Goal: Navigation & Orientation: Find specific page/section

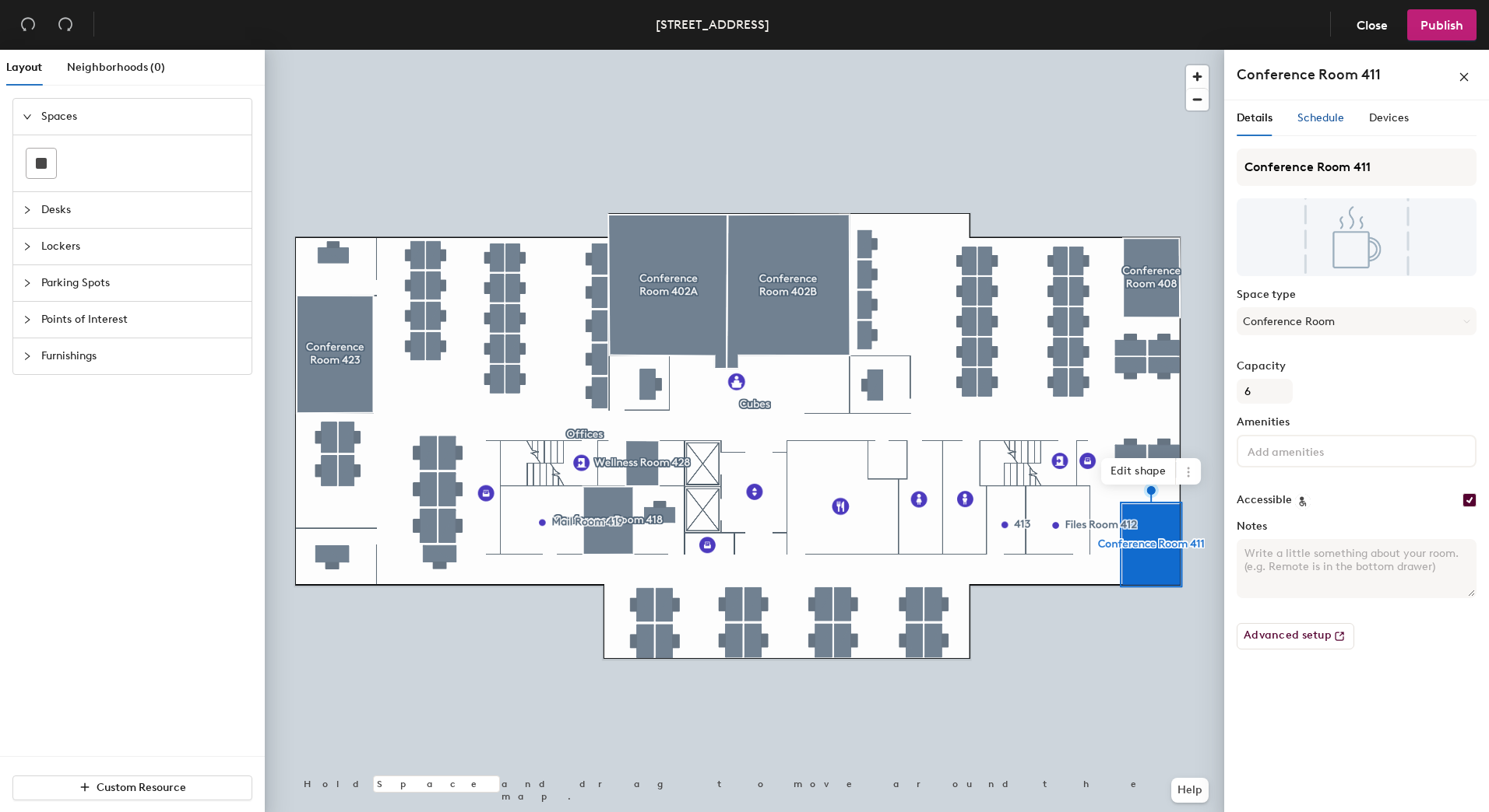
click at [1313, 113] on span "Schedule" at bounding box center [1321, 118] width 46 height 13
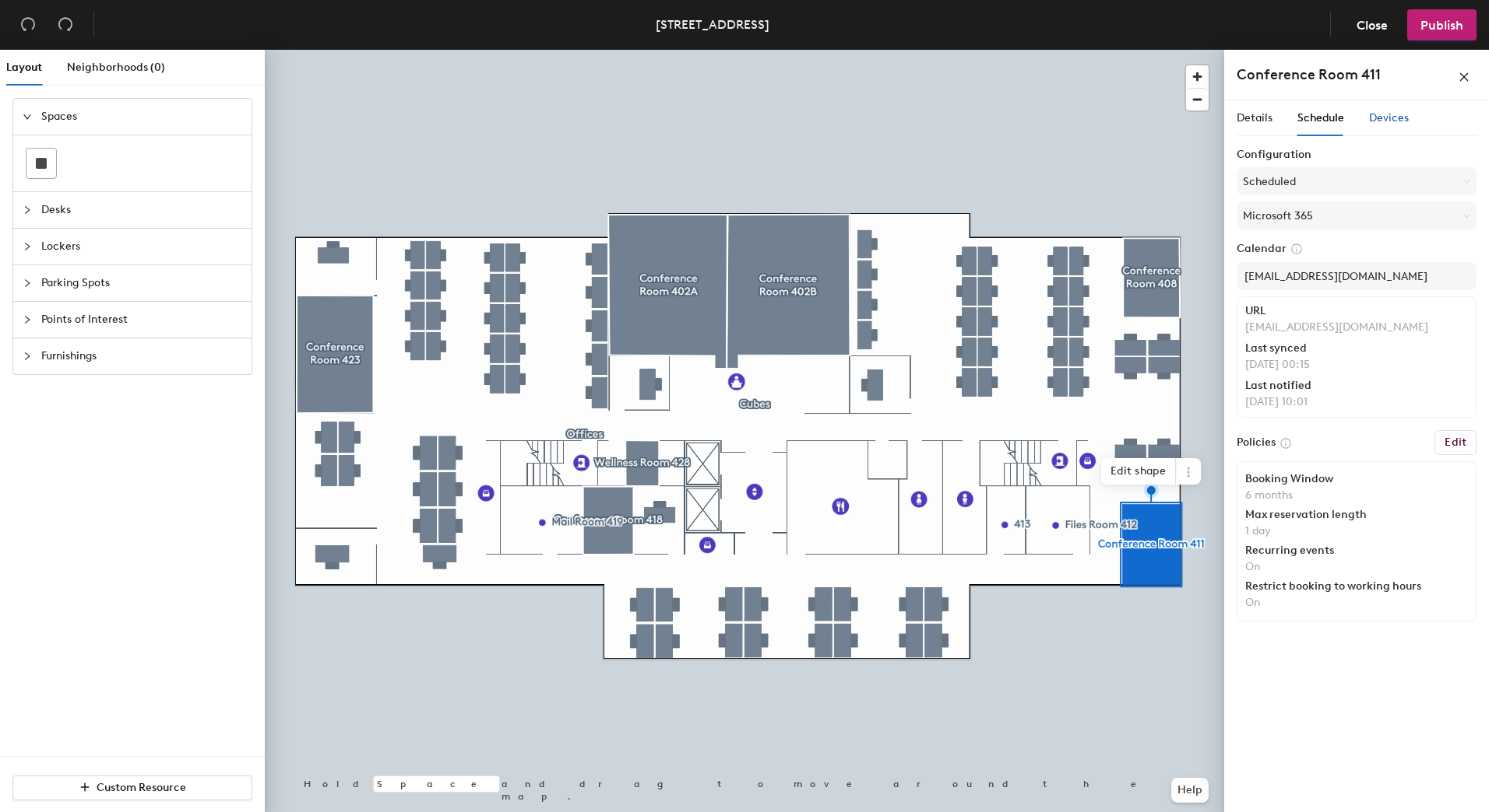
click at [1384, 123] on span "Devices" at bounding box center [1389, 118] width 40 height 13
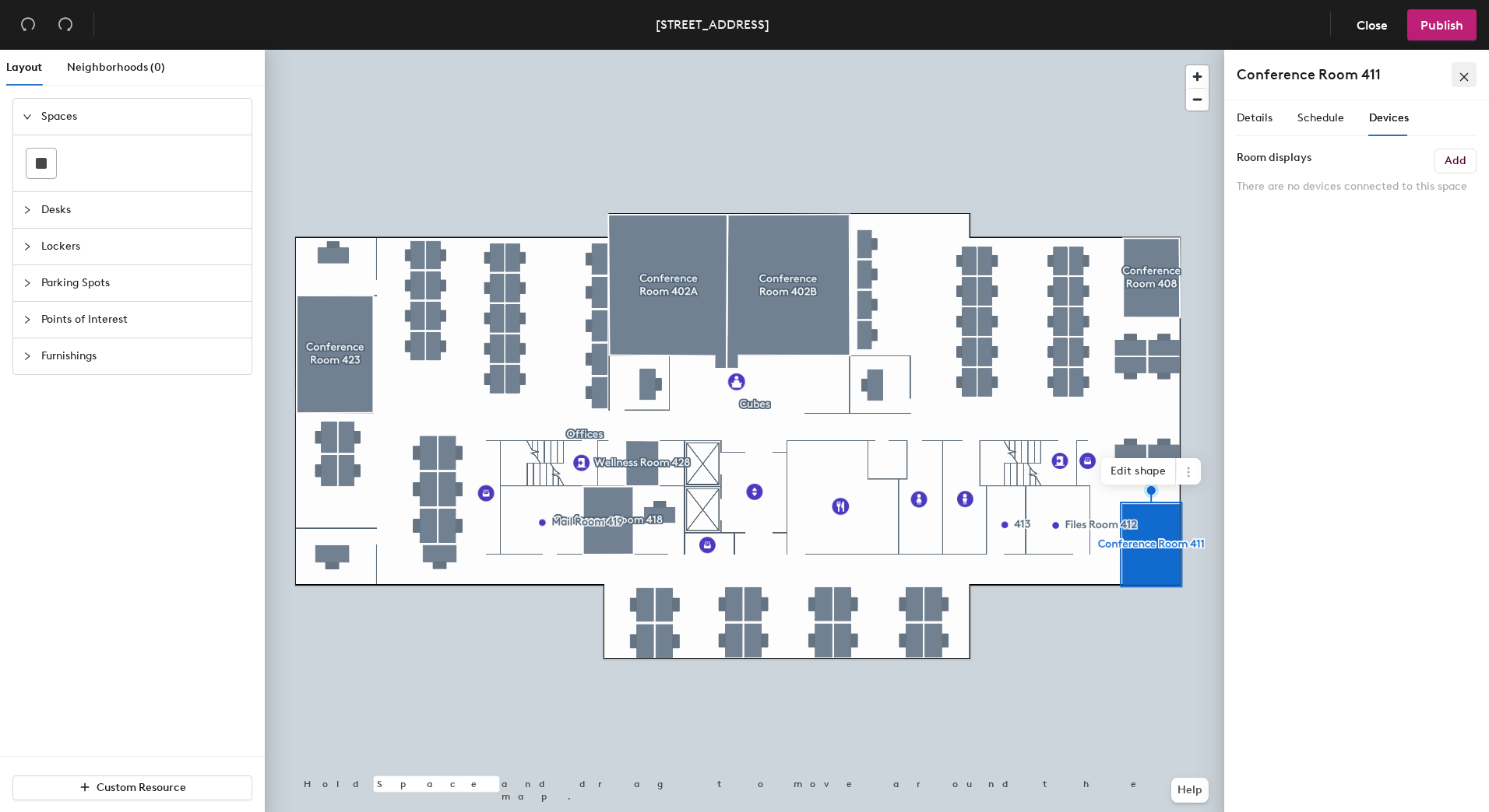
click at [1466, 77] on icon "close" at bounding box center [1463, 76] width 11 height 11
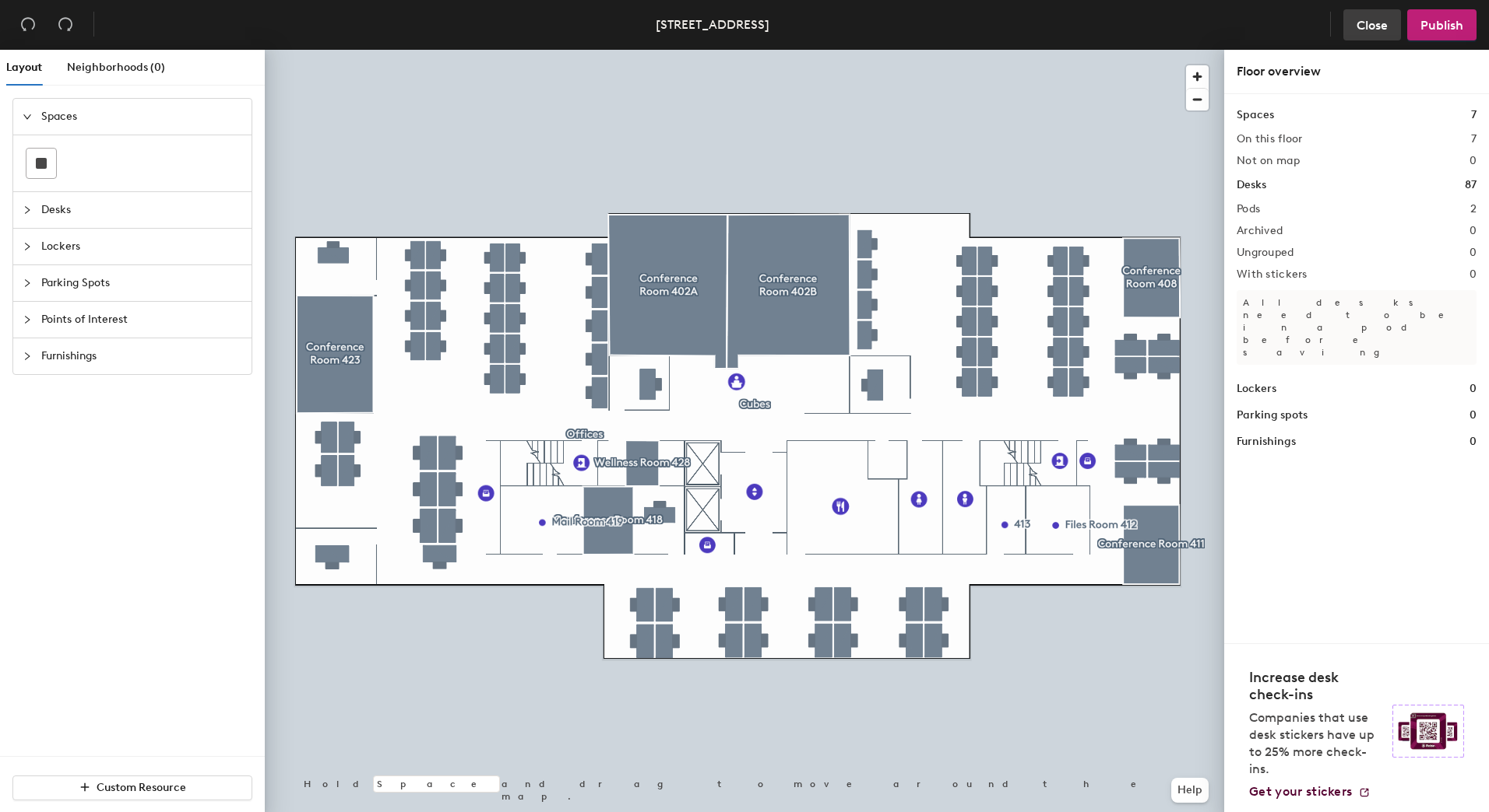
click at [1364, 22] on span "Close" at bounding box center [1372, 26] width 32 height 15
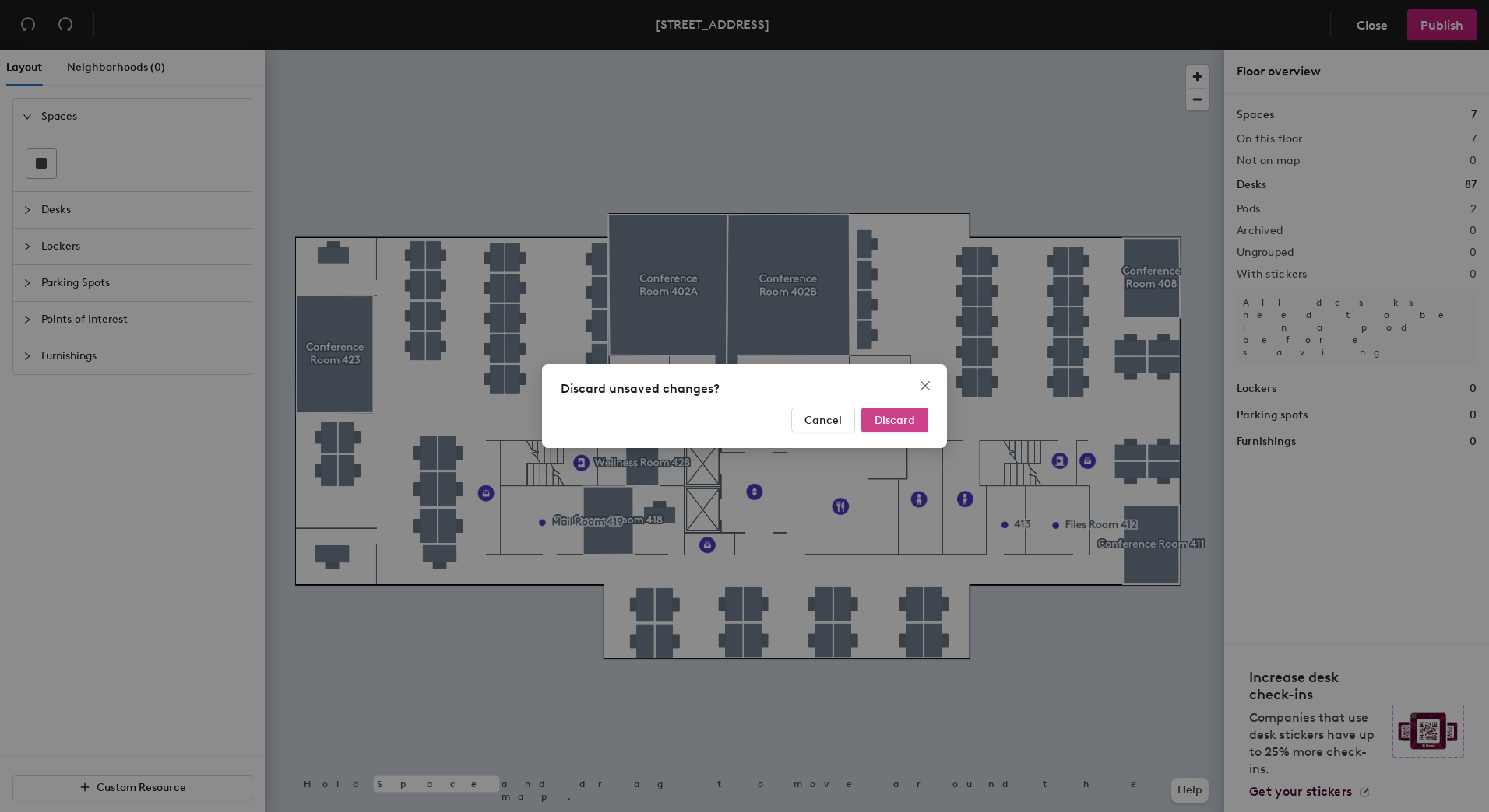
click at [880, 425] on span "Discard" at bounding box center [895, 421] width 41 height 13
